Goal: Task Accomplishment & Management: Manage account settings

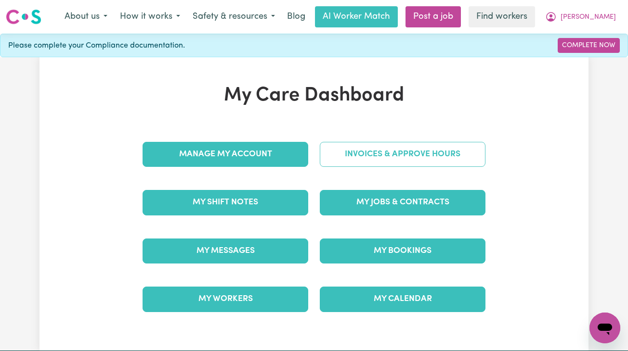
click at [365, 154] on link "Invoices & Approve Hours" at bounding box center [403, 154] width 166 height 25
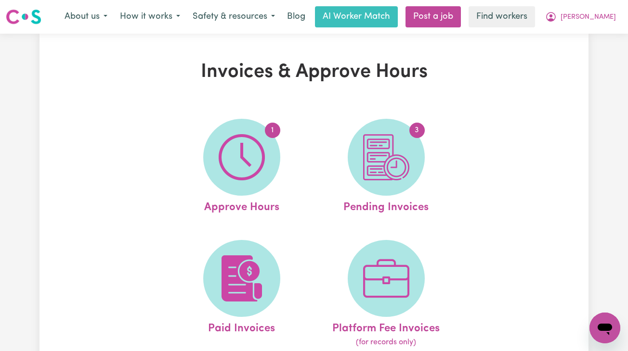
click at [365, 154] on img at bounding box center [386, 157] width 46 height 46
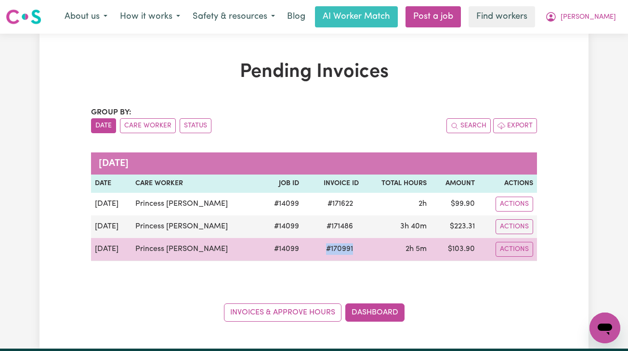
drag, startPoint x: 313, startPoint y: 254, endPoint x: 350, endPoint y: 253, distance: 36.6
click at [350, 253] on td "# 170991" at bounding box center [333, 249] width 60 height 23
copy span "# 170991"
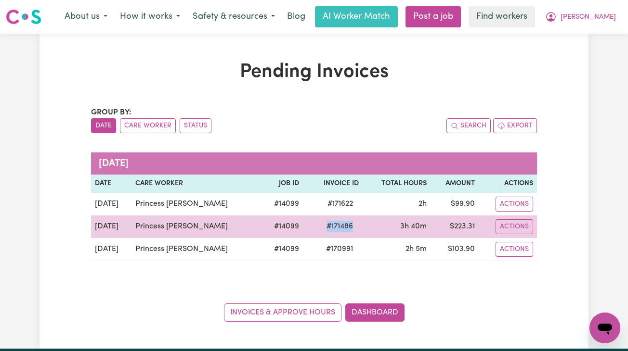
drag, startPoint x: 301, startPoint y: 229, endPoint x: 357, endPoint y: 229, distance: 55.9
click at [357, 229] on tr "[DATE] Princess Dawo Dawo # 14099 # 171486 3h 40m $ 223.31 Actions" at bounding box center [314, 227] width 446 height 23
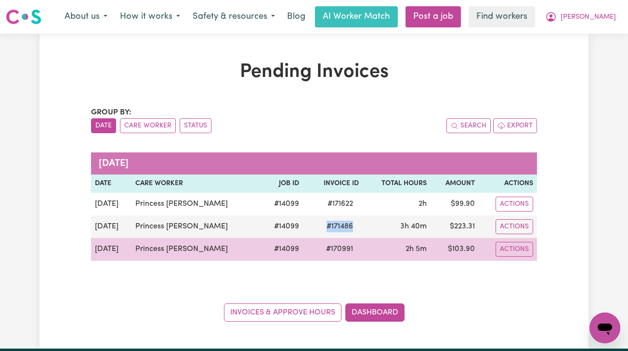
copy span "# 171486"
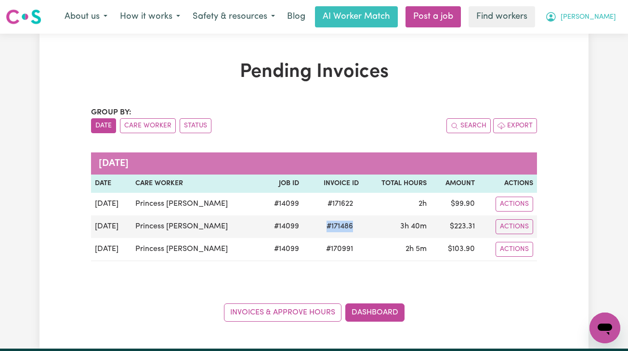
click at [557, 22] on icon "My Account" at bounding box center [551, 17] width 12 height 12
click at [582, 56] on link "Logout" at bounding box center [584, 55] width 76 height 18
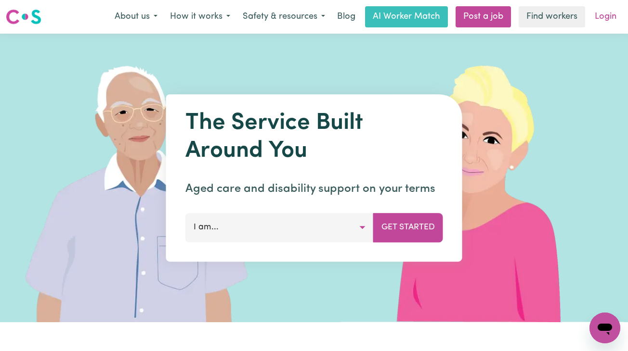
click at [599, 10] on link "Login" at bounding box center [605, 16] width 33 height 21
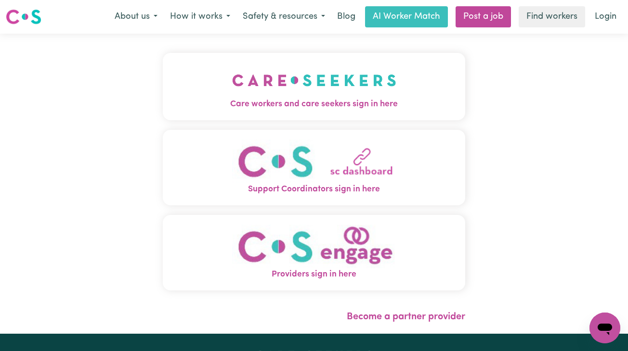
click at [370, 75] on img "Care workers and care seekers sign in here" at bounding box center [314, 81] width 164 height 36
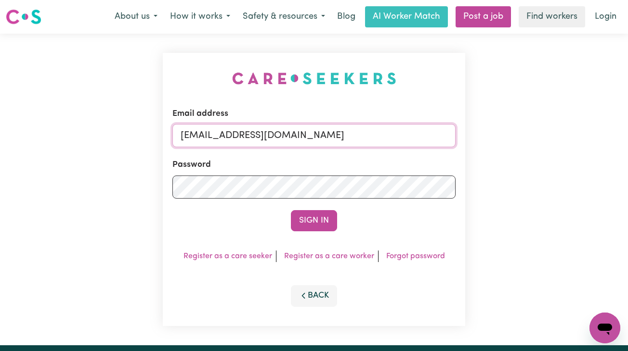
drag, startPoint x: 230, startPoint y: 129, endPoint x: 518, endPoint y: 153, distance: 289.4
click at [518, 153] on div "Email address [EMAIL_ADDRESS][DOMAIN_NAME] Password Sign In Register as a care …" at bounding box center [314, 190] width 628 height 312
paste input "[EMAIL_ADDRESS][DOMAIN_NAME]"
type input "superuser~[EMAIL_ADDRESS][DOMAIN_NAME]"
click at [291, 210] on button "Sign In" at bounding box center [314, 220] width 46 height 21
